Goal: Transaction & Acquisition: Purchase product/service

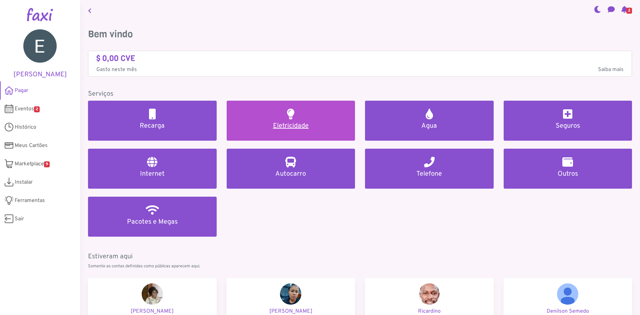
click at [278, 123] on h5 "Eletricidade" at bounding box center [291, 126] width 113 height 8
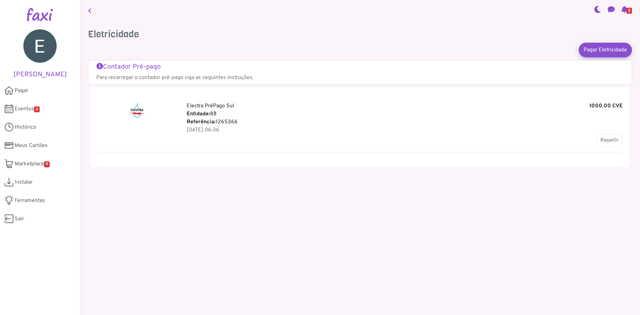
click at [241, 70] on h5 "Contador Pré-pago" at bounding box center [359, 67] width 527 height 8
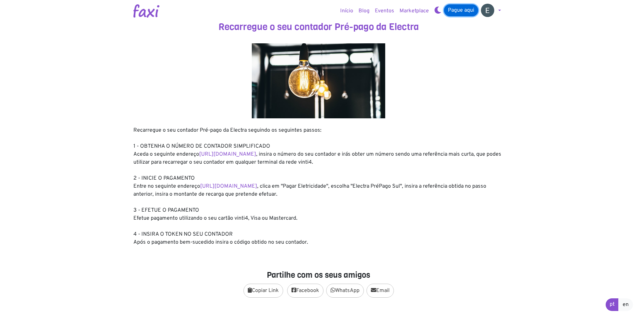
click at [460, 10] on link "Pague aqui" at bounding box center [461, 10] width 34 height 12
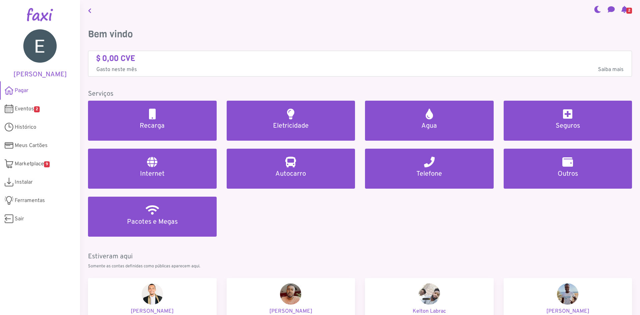
click at [621, 9] on icon at bounding box center [624, 9] width 6 height 5
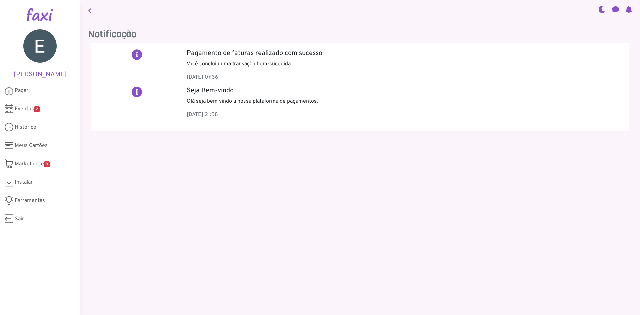
click at [92, 12] on link at bounding box center [89, 10] width 9 height 15
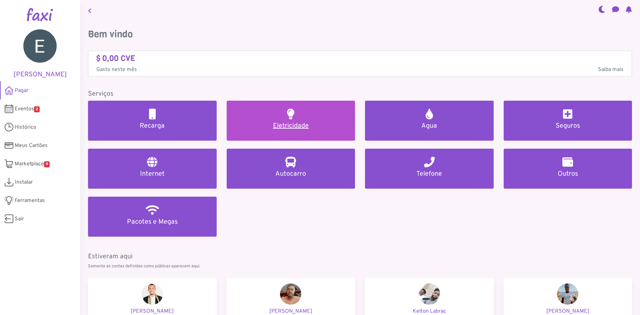
click at [297, 127] on h5 "Eletricidade" at bounding box center [291, 126] width 113 height 8
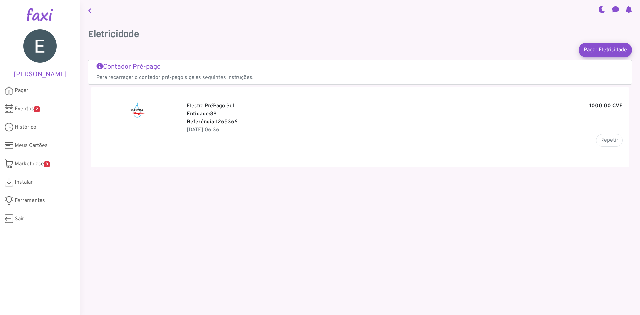
click at [199, 118] on p "Referência: 1265366" at bounding box center [405, 122] width 436 height 8
click at [137, 112] on img at bounding box center [137, 110] width 17 height 16
click at [146, 68] on h5 "Contador Pré-pago" at bounding box center [359, 67] width 527 height 8
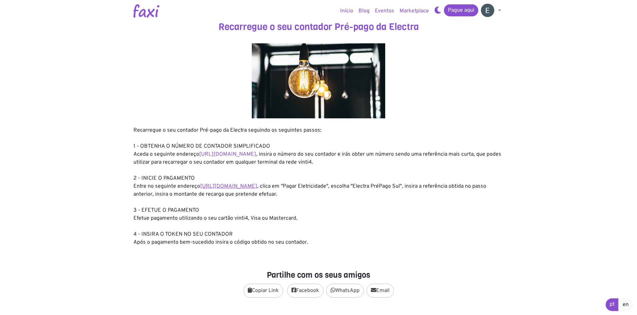
click at [257, 188] on link "[URL][DOMAIN_NAME]" at bounding box center [228, 186] width 57 height 7
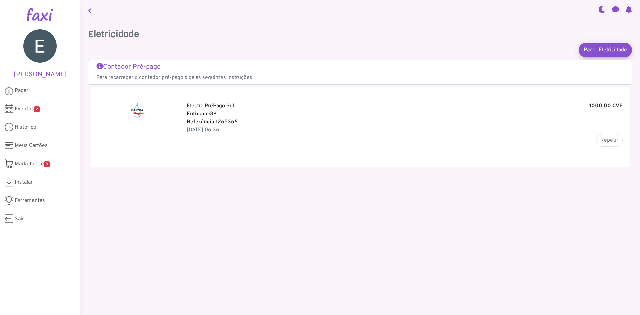
click at [224, 113] on p "Entidade: 88" at bounding box center [405, 114] width 436 height 8
click at [215, 120] on b "Referência:" at bounding box center [201, 122] width 29 height 7
click at [121, 110] on div at bounding box center [136, 124] width 89 height 45
click at [605, 141] on button "Repetir" at bounding box center [609, 140] width 27 height 13
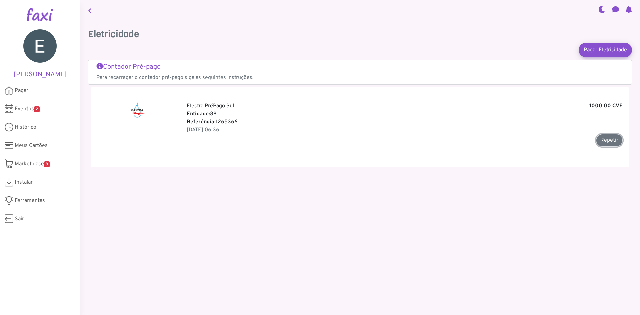
type input "*******"
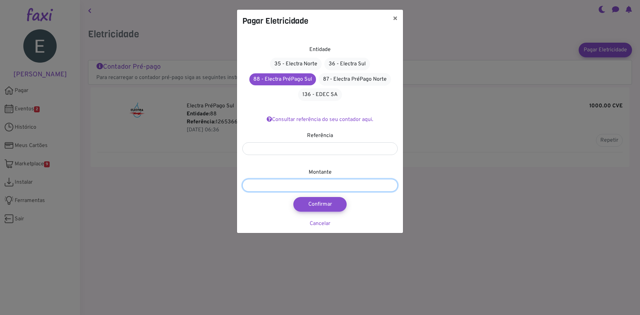
click at [247, 184] on input "*******" at bounding box center [319, 185] width 155 height 13
type input "*******"
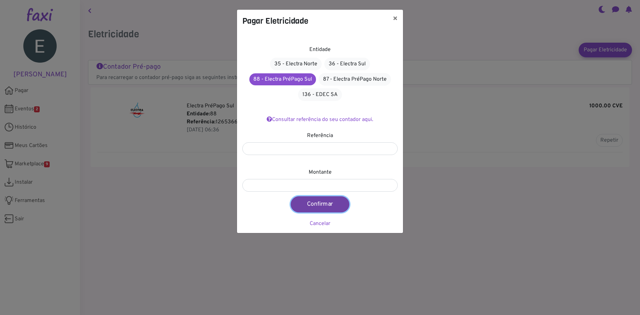
click at [331, 203] on button "Confirmar" at bounding box center [320, 204] width 59 height 16
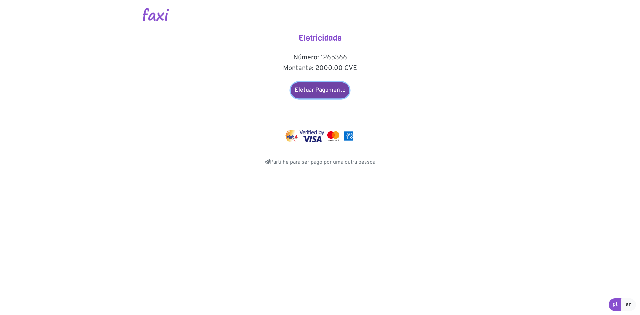
click at [323, 92] on link "Efetuar Pagamento" at bounding box center [320, 90] width 59 height 16
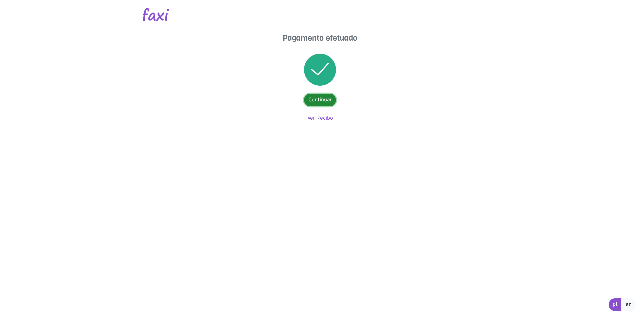
click at [331, 99] on link "Continuar" at bounding box center [320, 100] width 32 height 13
click at [316, 120] on link "Ver Recibo" at bounding box center [320, 118] width 26 height 7
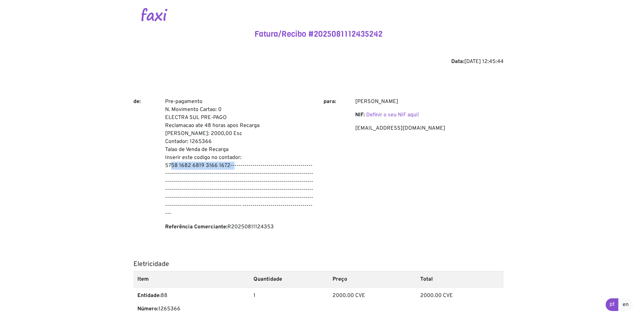
drag, startPoint x: 165, startPoint y: 164, endPoint x: 228, endPoint y: 164, distance: 63.3
click at [228, 164] on div "Pre-pagamento N. Movimento Cartao: 0 ELECTRA SUL PRE-PAGO Reclamacao ate 48 hor…" at bounding box center [239, 167] width 158 height 139
copy p "5758 1682 6819 3166 1672"
click at [473, 165] on div "Evair Pina NIF: Definir o seu NIF aqui! evairpinatavares@gmail.com" at bounding box center [429, 167] width 158 height 139
